Goal: Find specific page/section: Find specific page/section

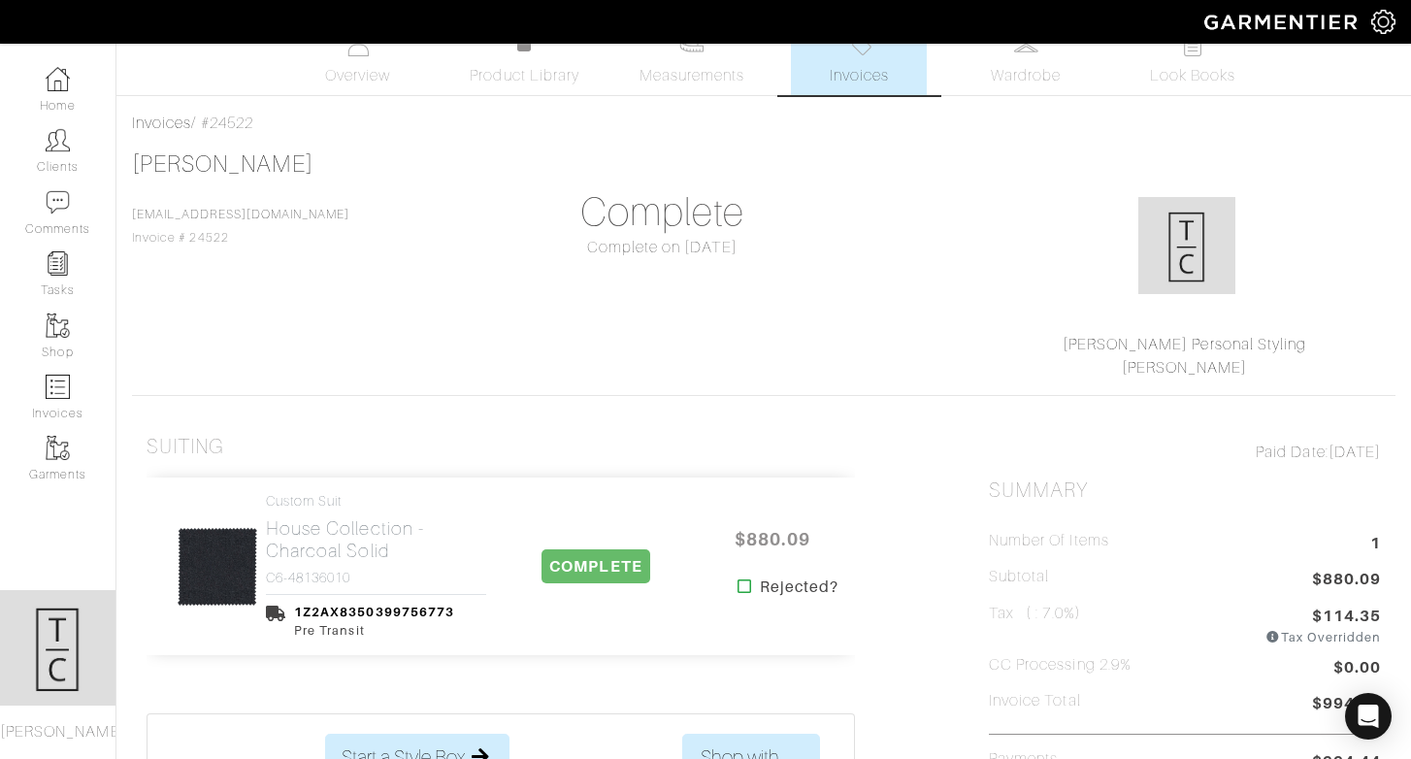
scroll to position [31, 0]
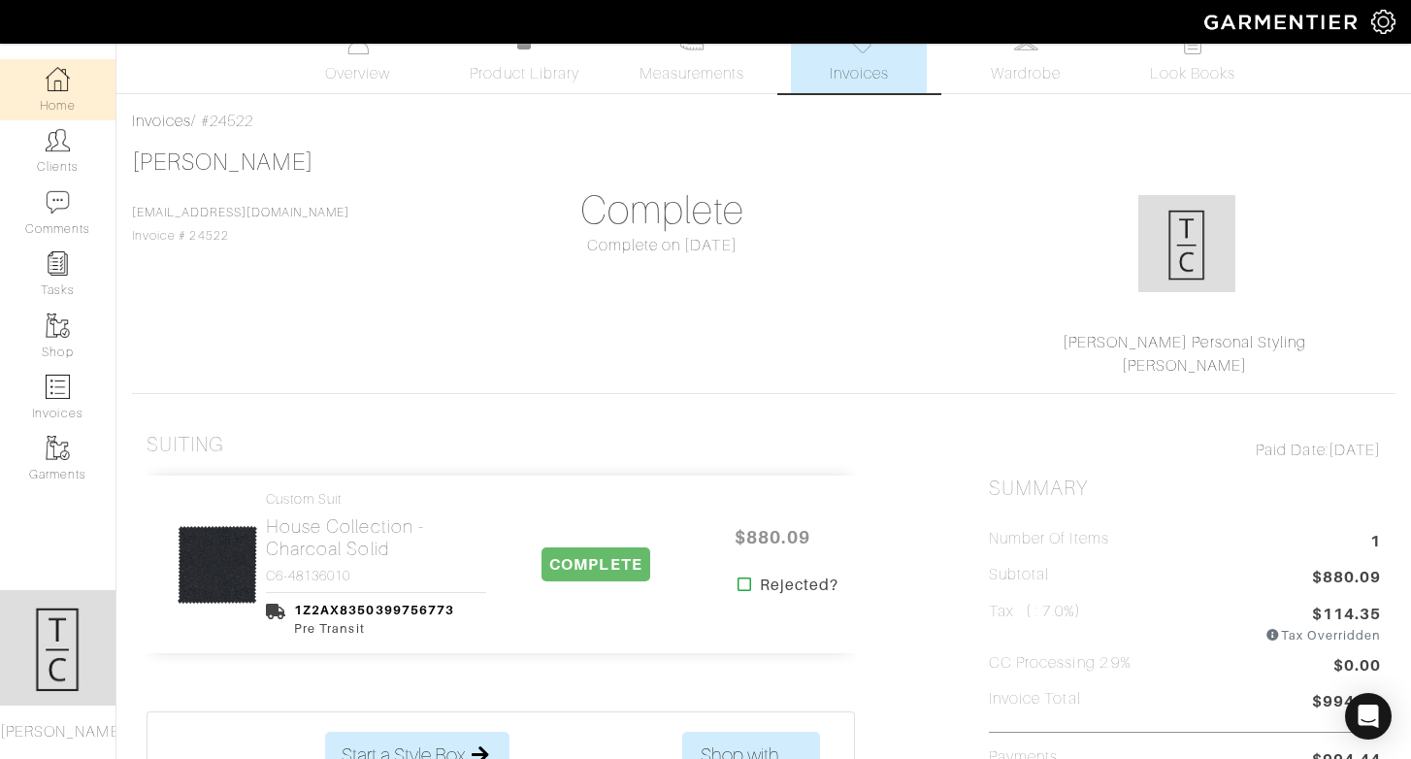
click at [43, 92] on link "Home" at bounding box center [57, 89] width 115 height 61
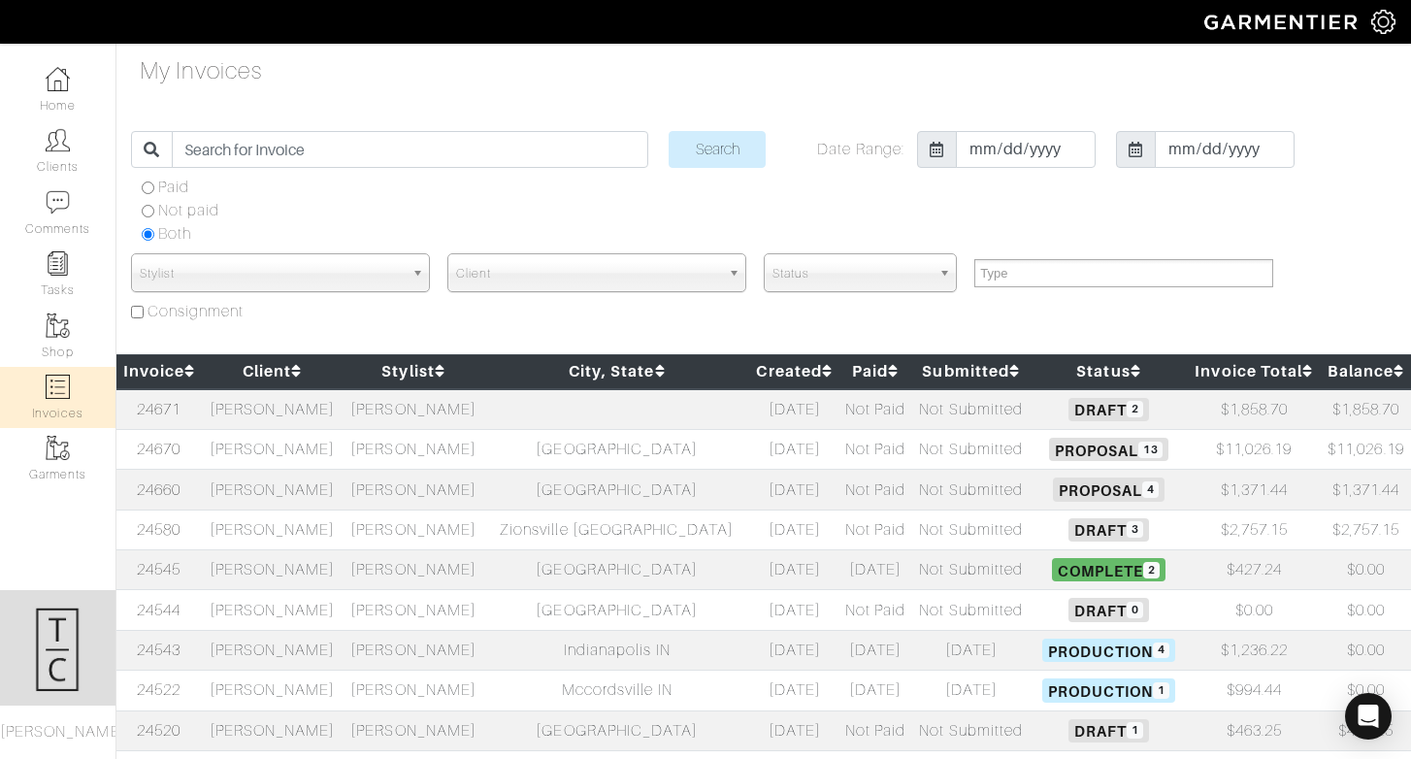
select select
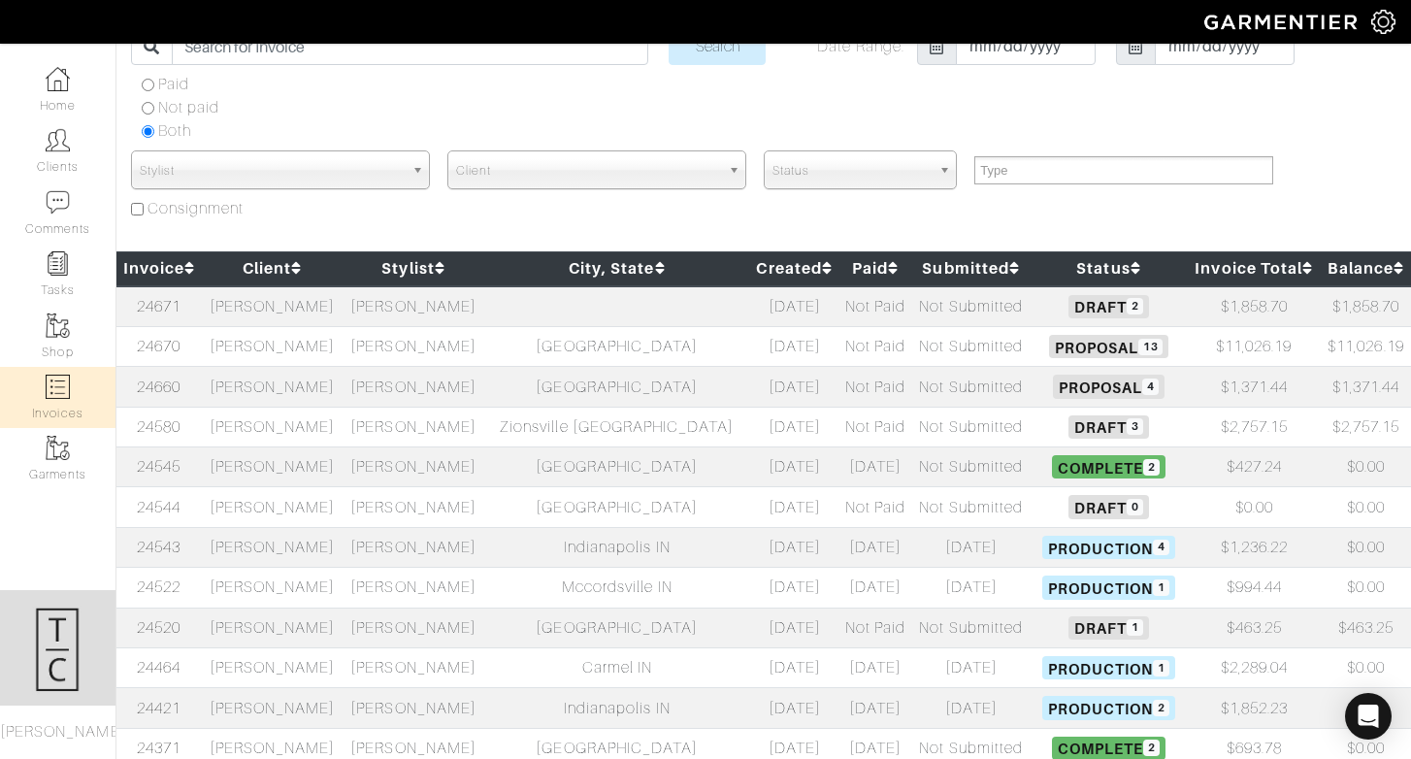
scroll to position [116, 0]
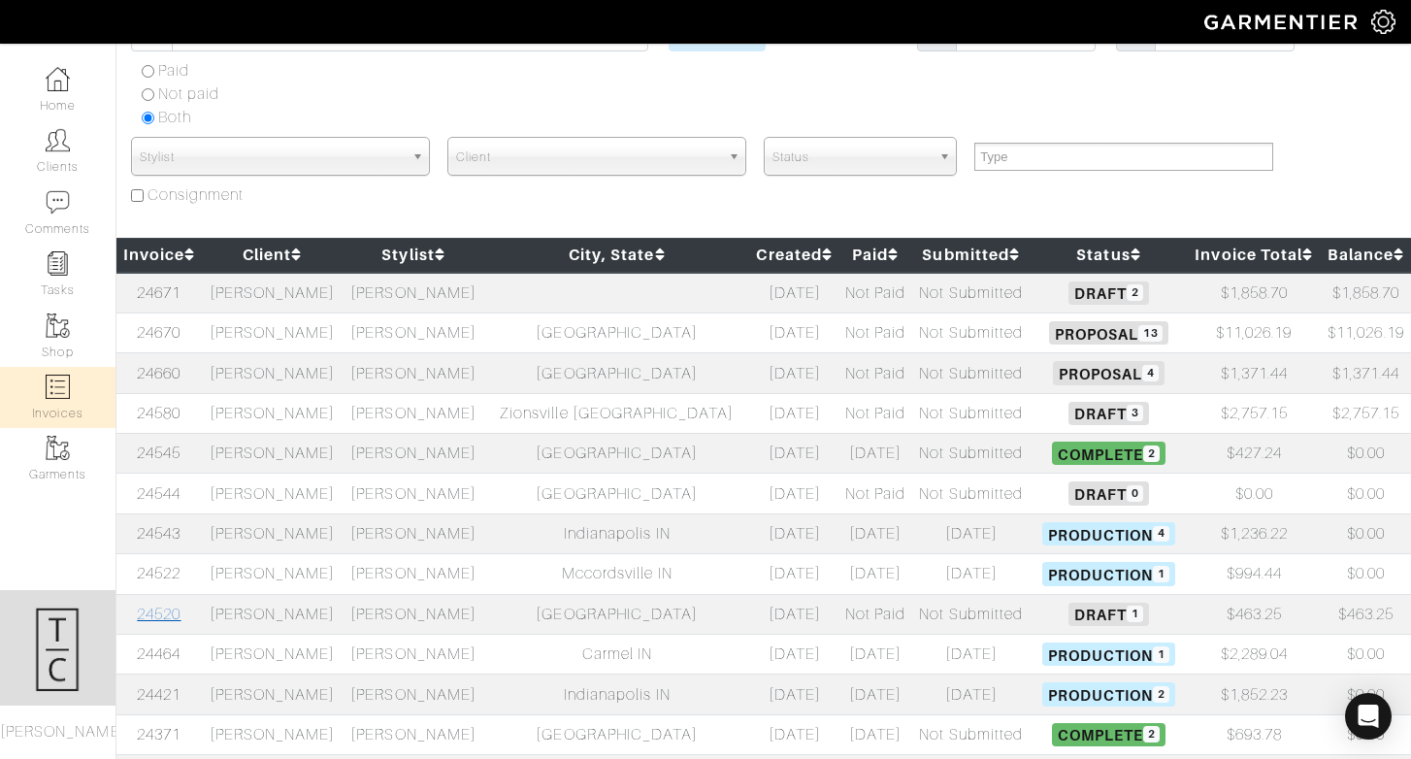
click at [177, 611] on link "24520" at bounding box center [159, 614] width 44 height 17
